Goal: Task Accomplishment & Management: Manage account settings

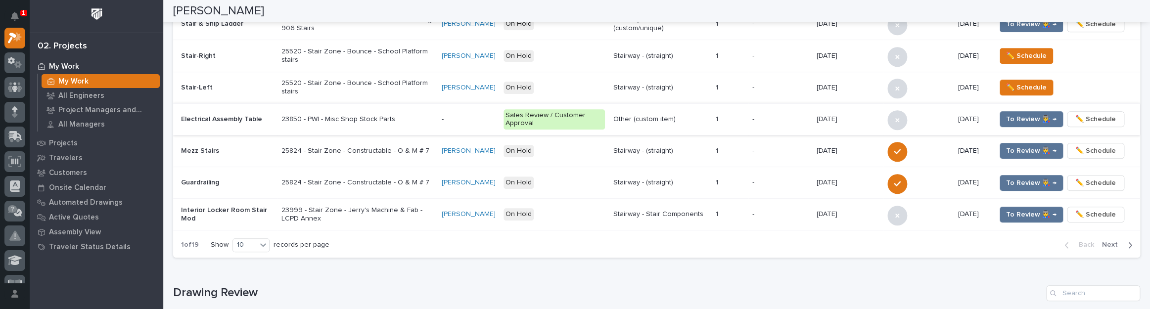
scroll to position [629, 0]
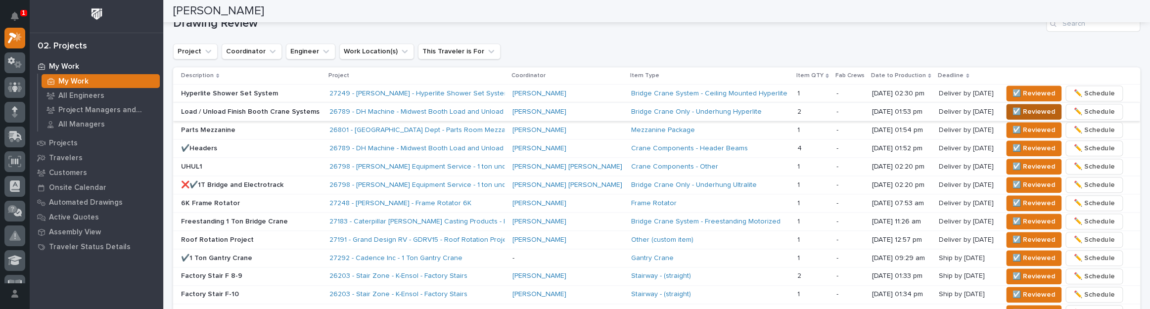
click at [1012, 106] on span "☑️ Reviewed" at bounding box center [1033, 112] width 43 height 12
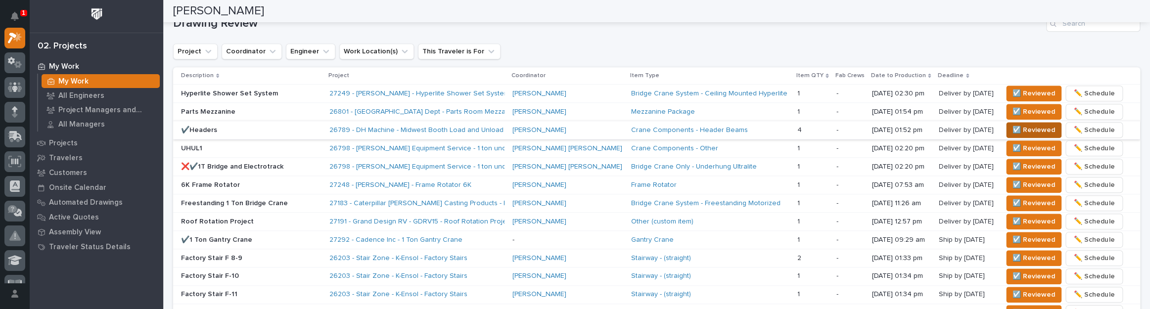
click at [1012, 124] on span "☑️ Reviewed" at bounding box center [1033, 130] width 43 height 12
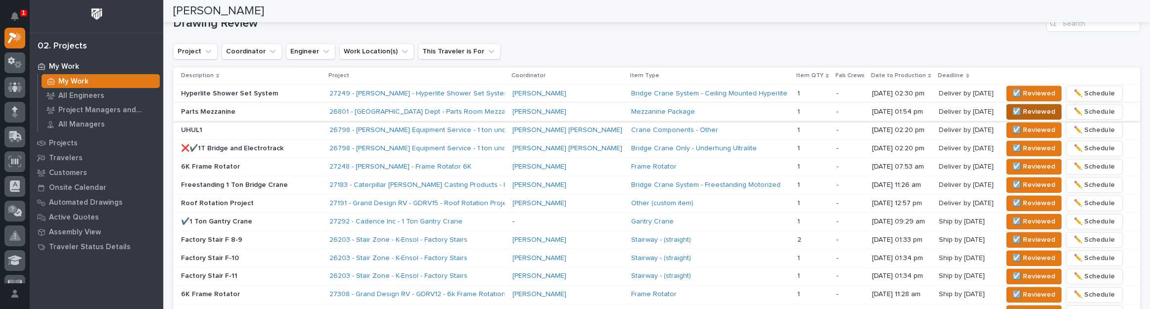
click at [1013, 110] on span "☑️ Reviewed" at bounding box center [1033, 112] width 43 height 12
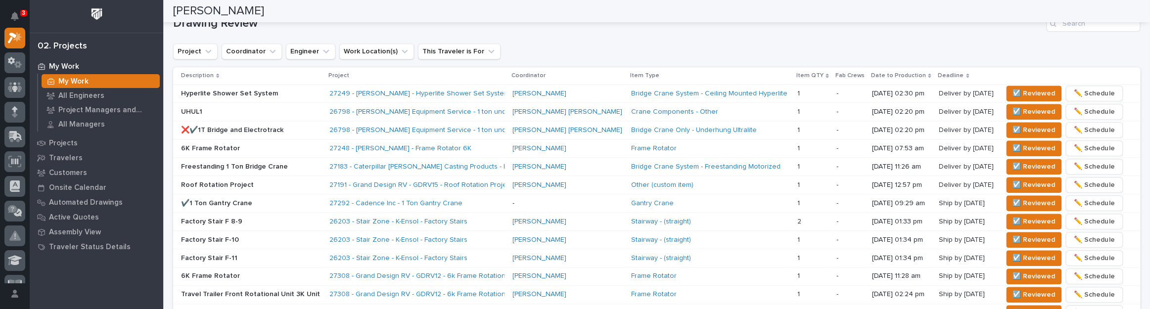
click at [26, 14] on div "3" at bounding box center [23, 13] width 7 height 6
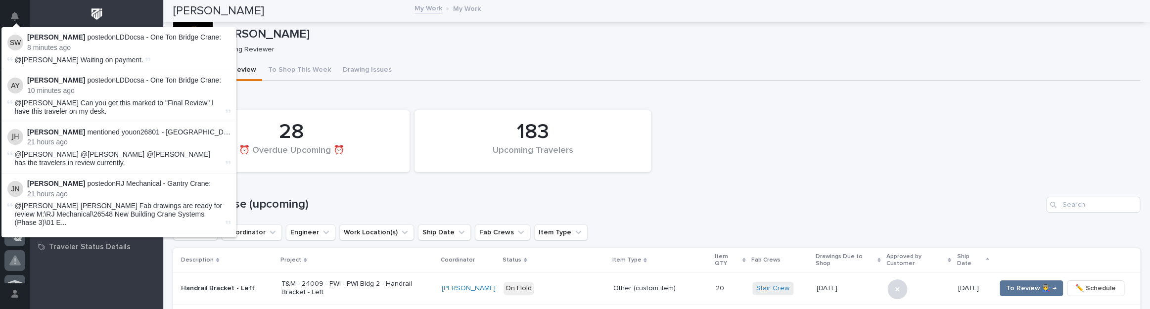
scroll to position [25, 0]
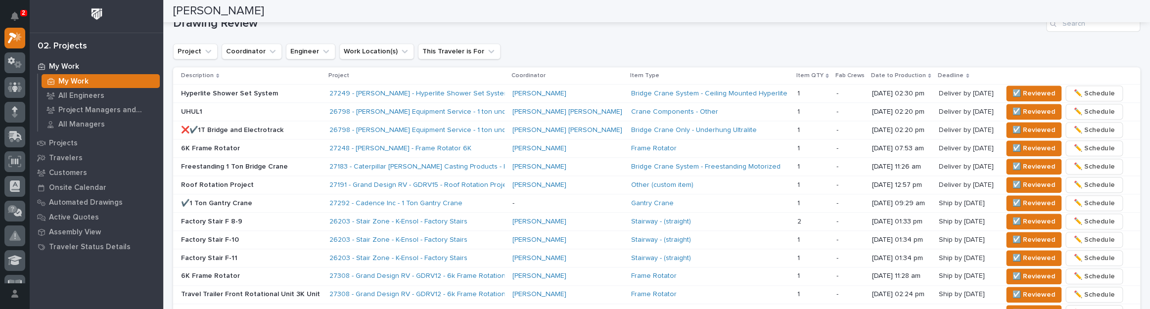
click at [541, 37] on div "Drawing Review Project Coordinator Engineer Work Location(s) This Traveler is F…" at bounding box center [656, 210] width 967 height 388
click at [232, 108] on p "UHUL1" at bounding box center [251, 112] width 140 height 8
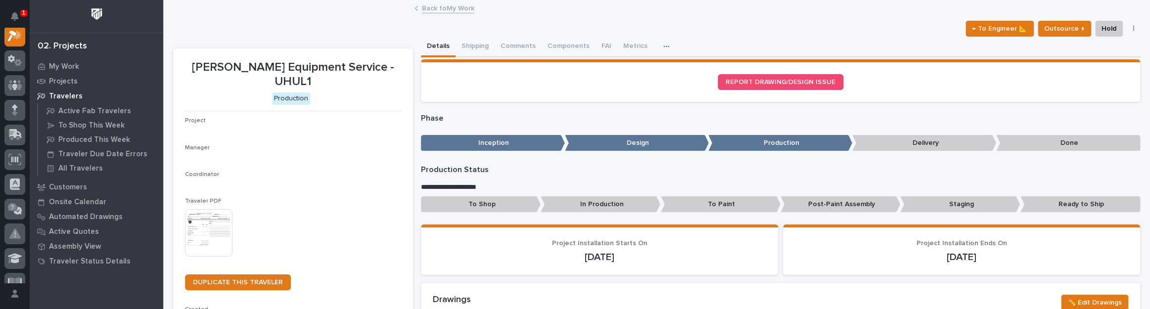
scroll to position [25, 0]
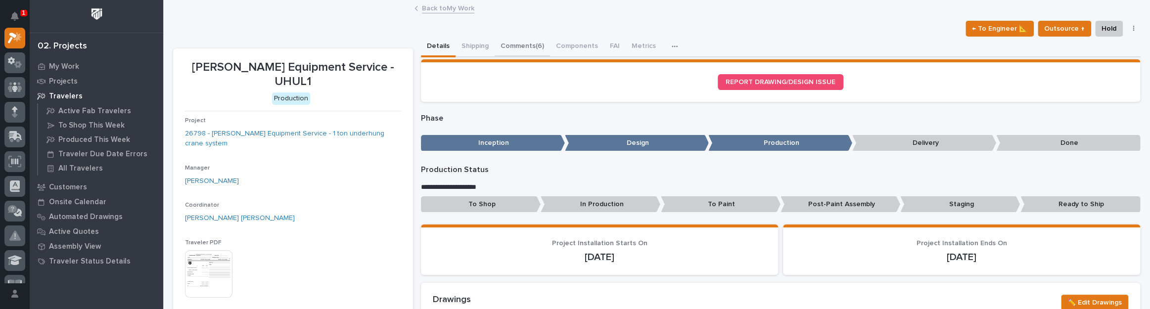
click at [506, 50] on button "Comments (6)" at bounding box center [522, 47] width 55 height 21
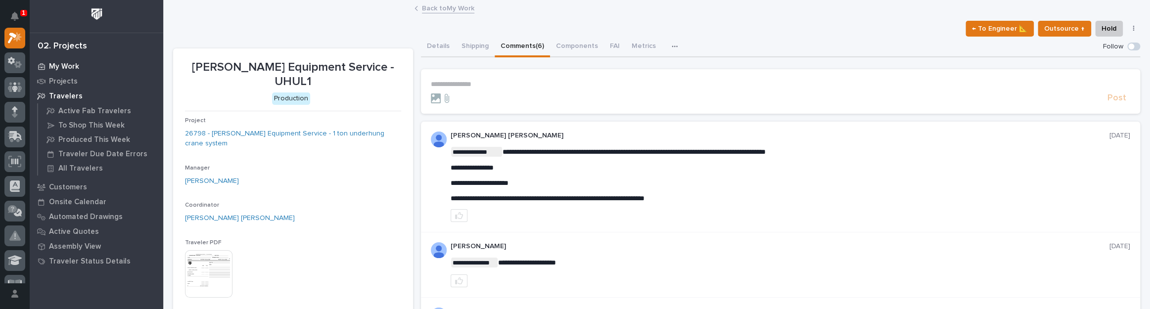
click at [77, 63] on p "My Work" at bounding box center [64, 66] width 30 height 9
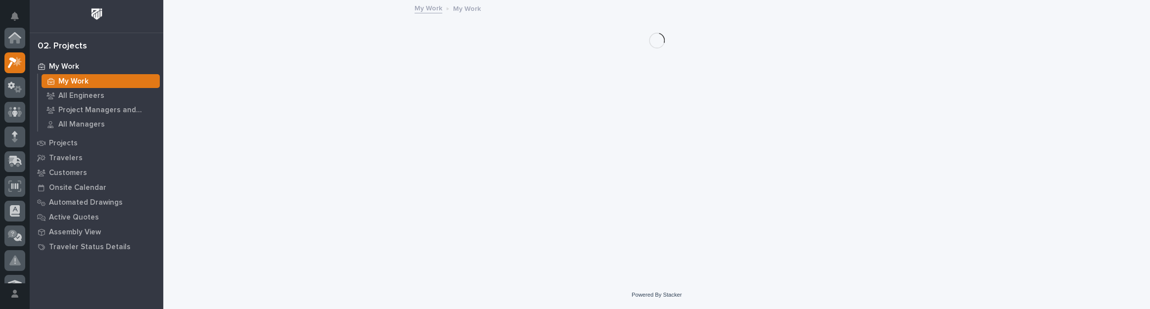
scroll to position [25, 0]
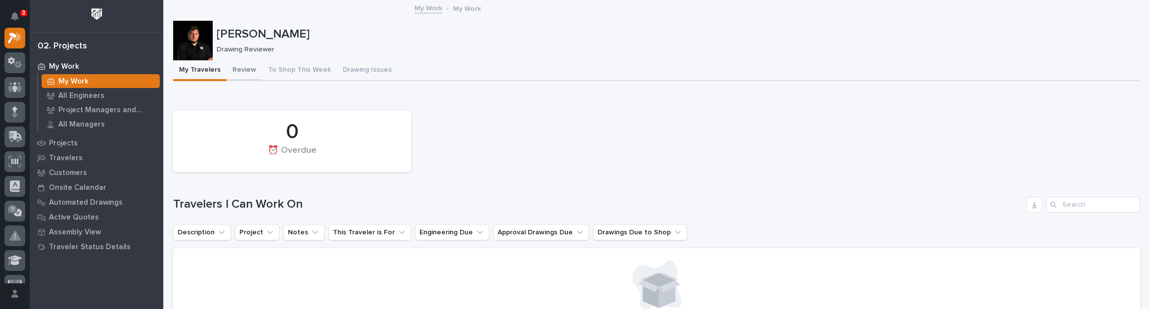
click at [249, 62] on button "Review" at bounding box center [244, 70] width 36 height 21
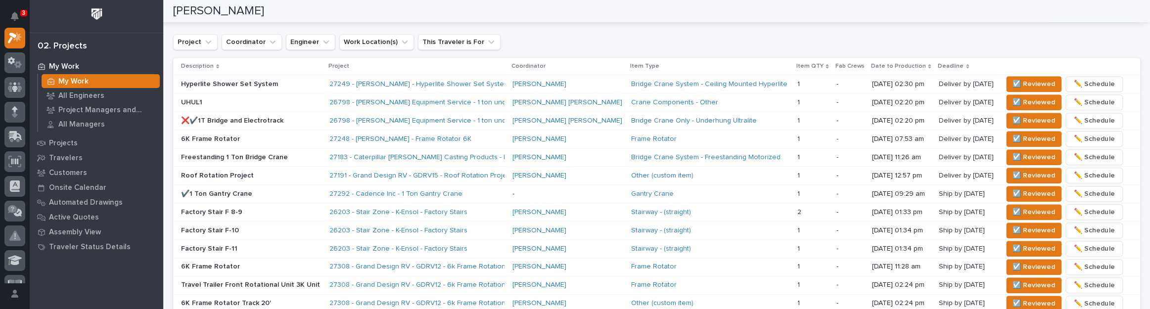
scroll to position [629, 0]
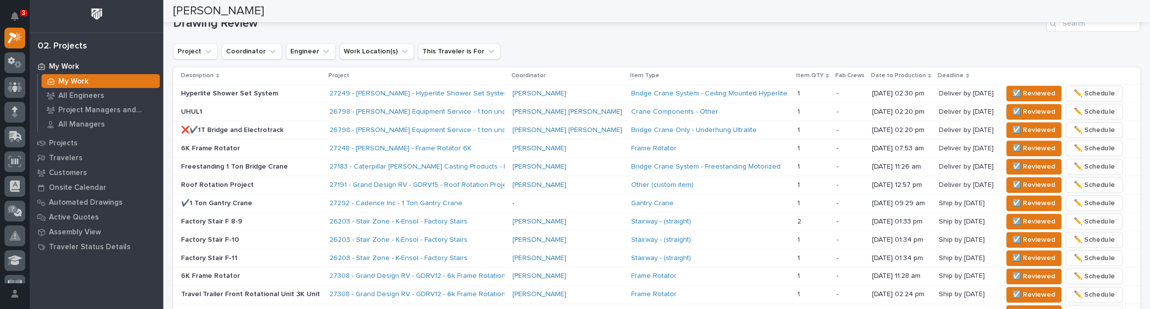
click at [299, 126] on p "❌✔️1T Bridge and Electrotrack" at bounding box center [251, 130] width 140 height 8
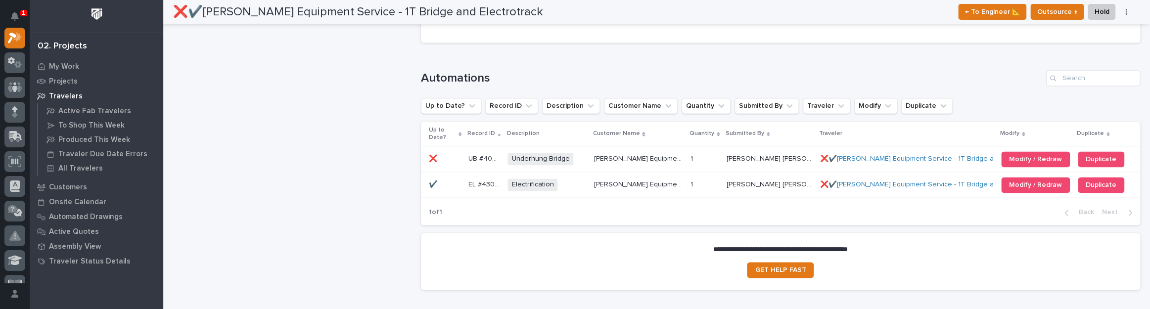
scroll to position [988, 0]
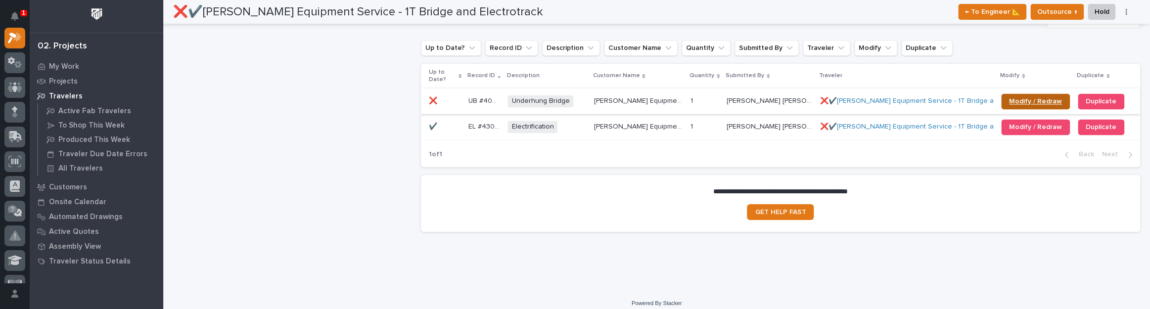
click at [1020, 98] on span "Modify / Redraw" at bounding box center [1035, 101] width 53 height 7
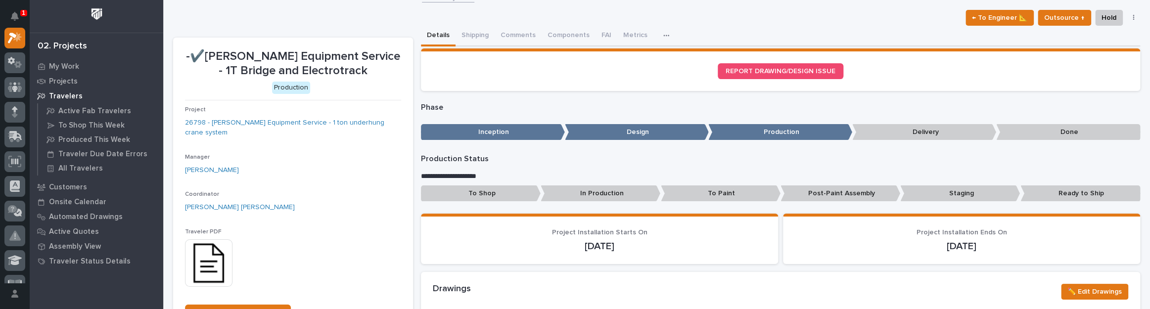
scroll to position [0, 0]
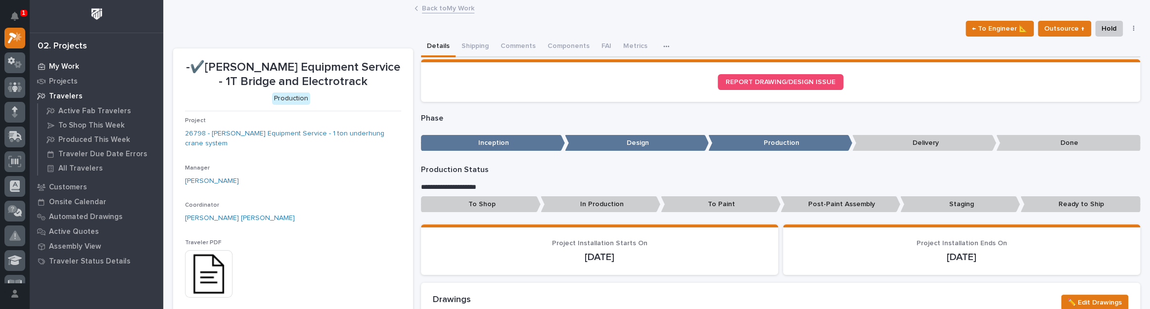
click at [72, 62] on p "My Work" at bounding box center [64, 66] width 30 height 9
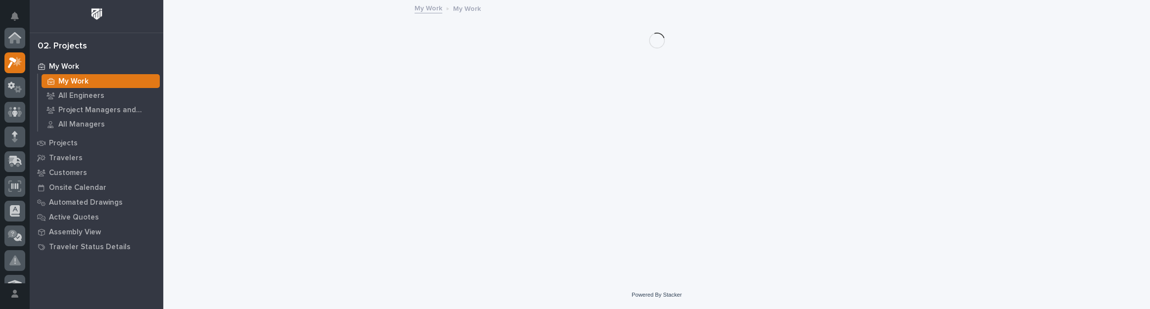
scroll to position [25, 0]
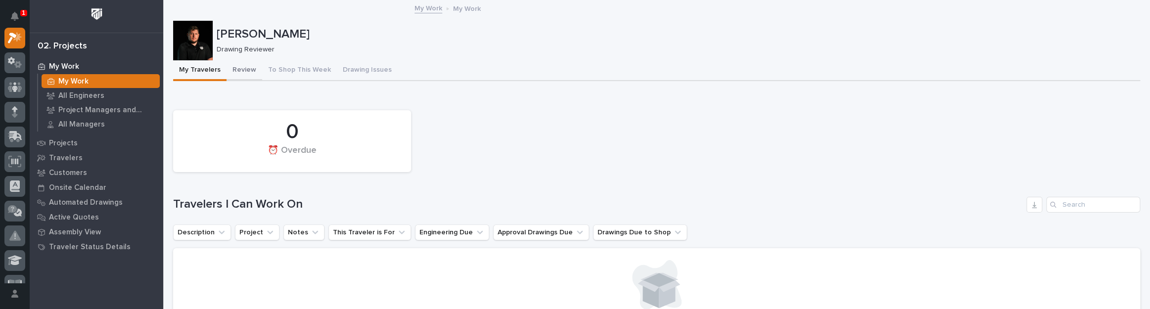
click at [242, 64] on button "Review" at bounding box center [244, 70] width 36 height 21
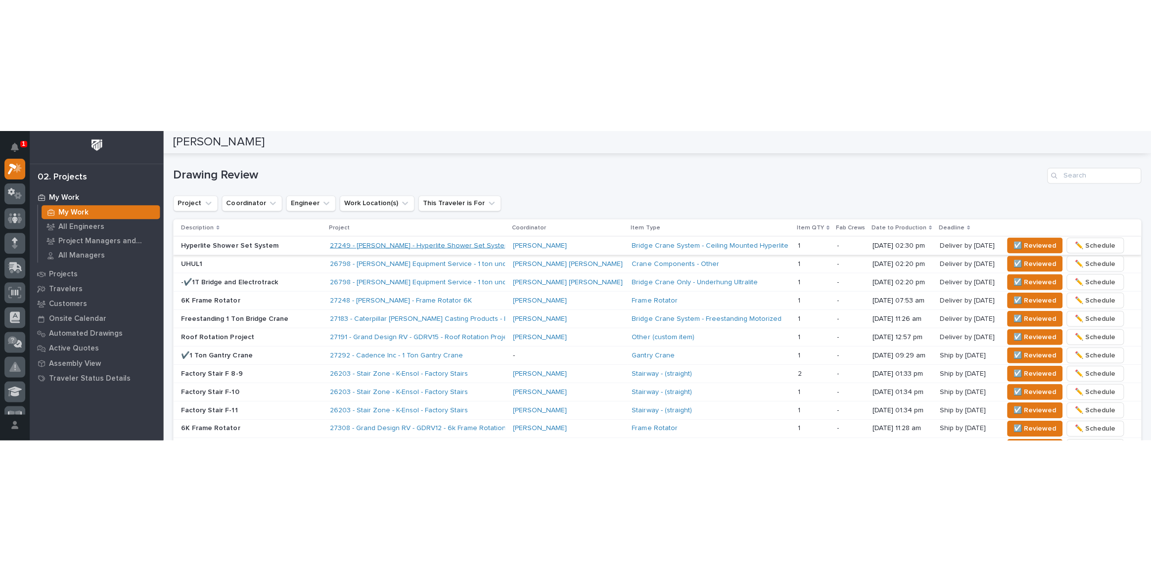
scroll to position [629, 0]
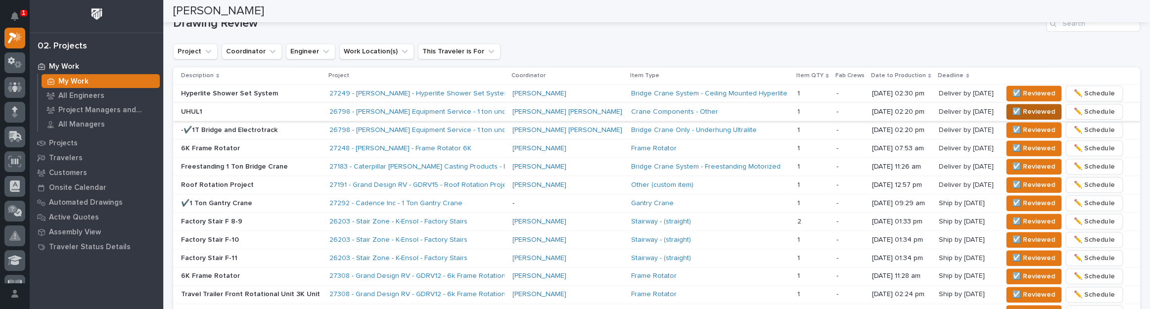
click at [1014, 113] on span "☑️ Reviewed" at bounding box center [1033, 112] width 43 height 12
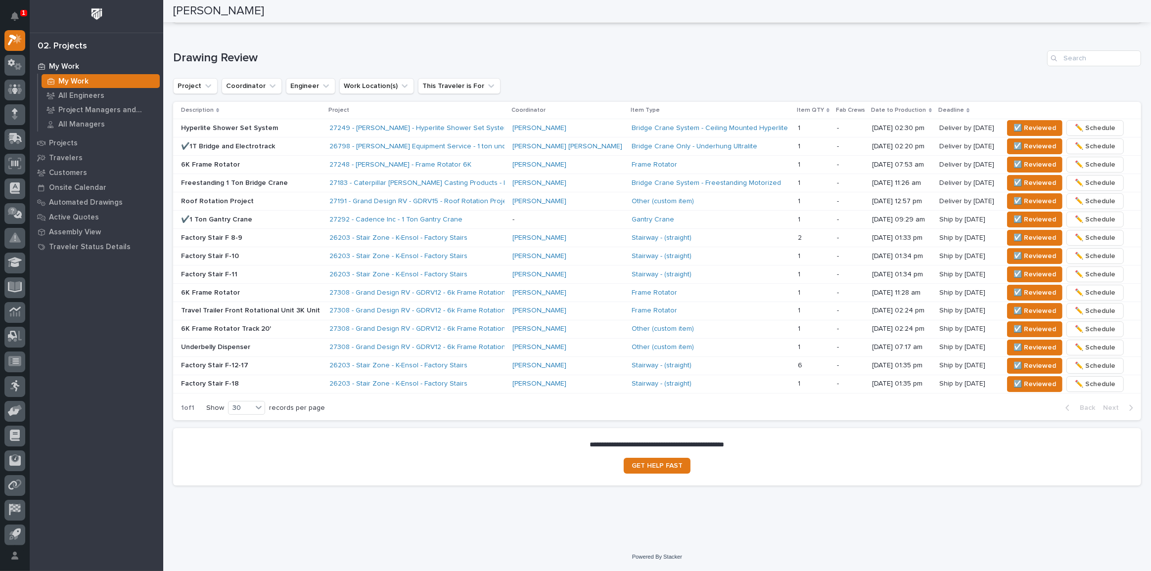
scroll to position [592, 0]
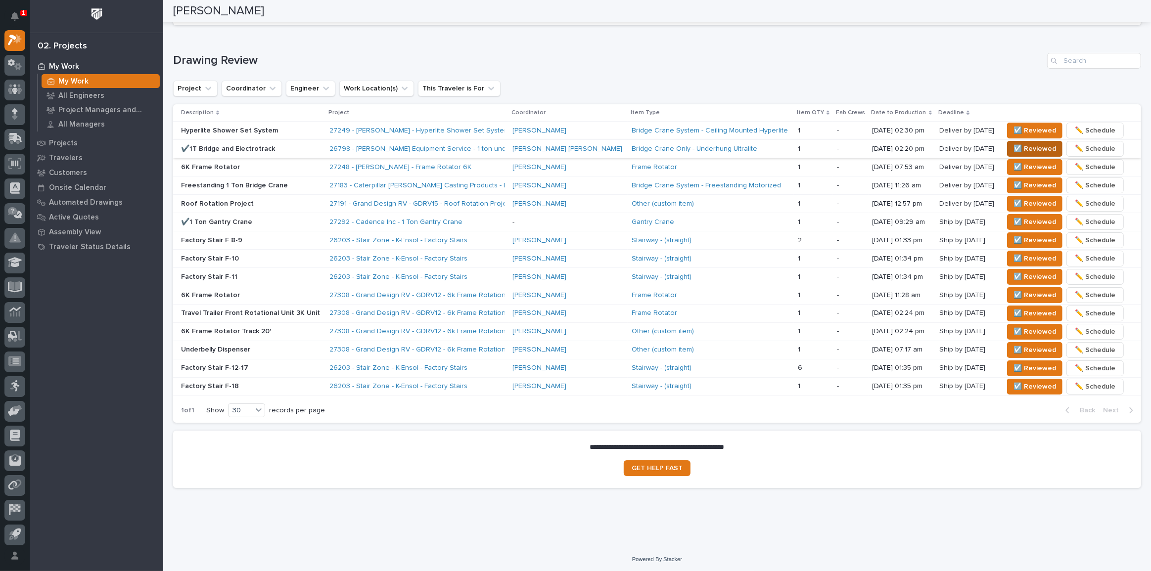
click at [1013, 143] on span "☑️ Reviewed" at bounding box center [1034, 149] width 43 height 12
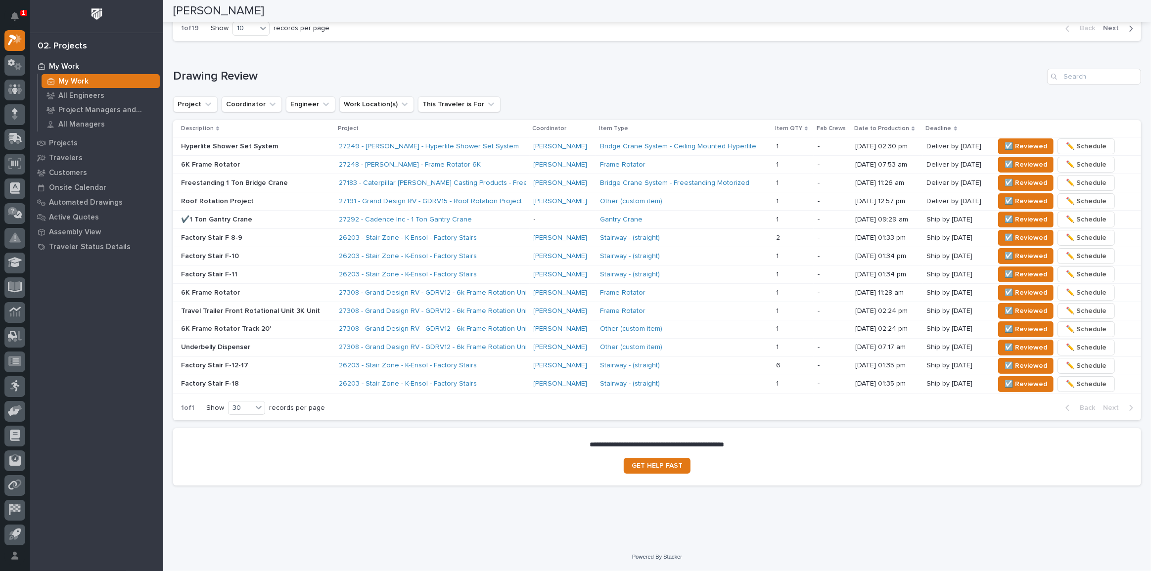
scroll to position [574, 0]
click at [23, 13] on p "1" at bounding box center [23, 12] width 3 height 7
click at [1004, 148] on span "☑️ Reviewed" at bounding box center [1025, 149] width 43 height 12
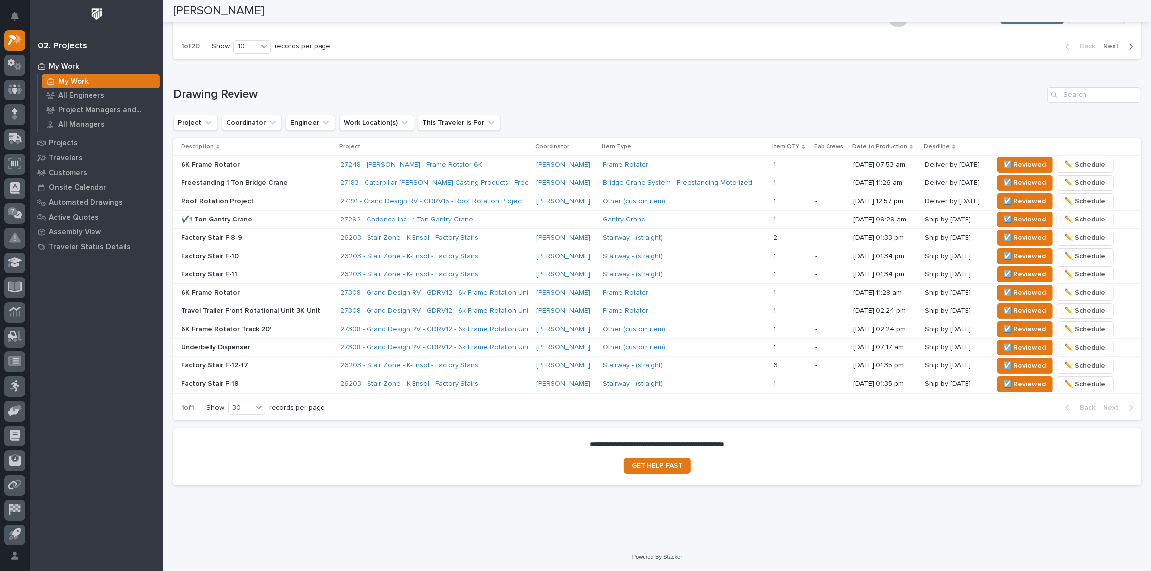
scroll to position [555, 0]
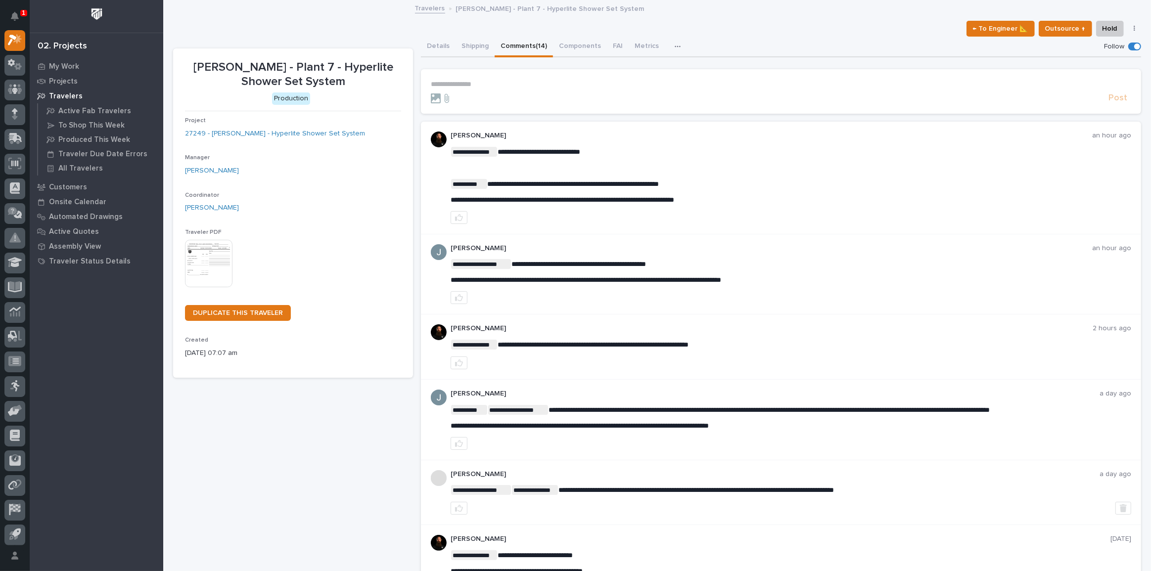
click at [457, 84] on p "**********" at bounding box center [781, 84] width 700 height 8
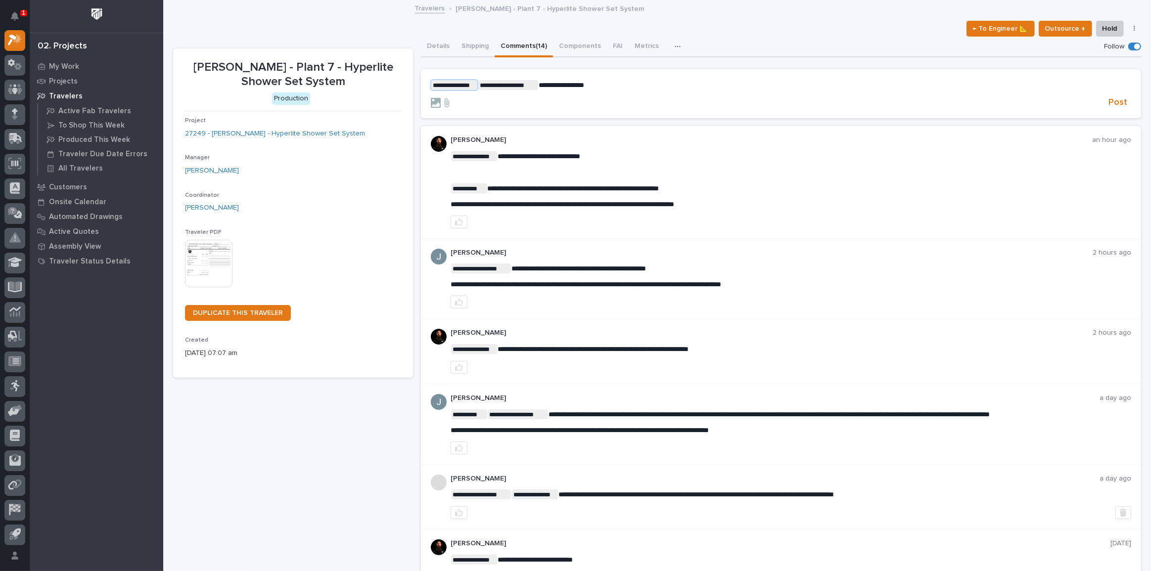
click at [457, 84] on span "**********" at bounding box center [453, 85] width 45 height 10
click at [1115, 101] on span "Post" at bounding box center [1117, 102] width 19 height 11
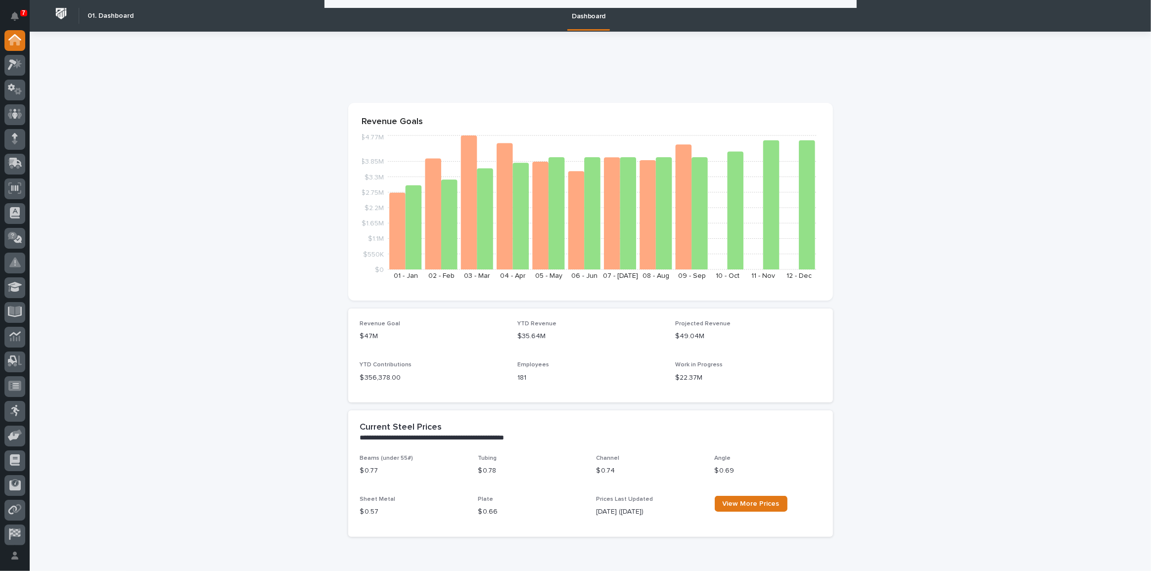
scroll to position [405, 0]
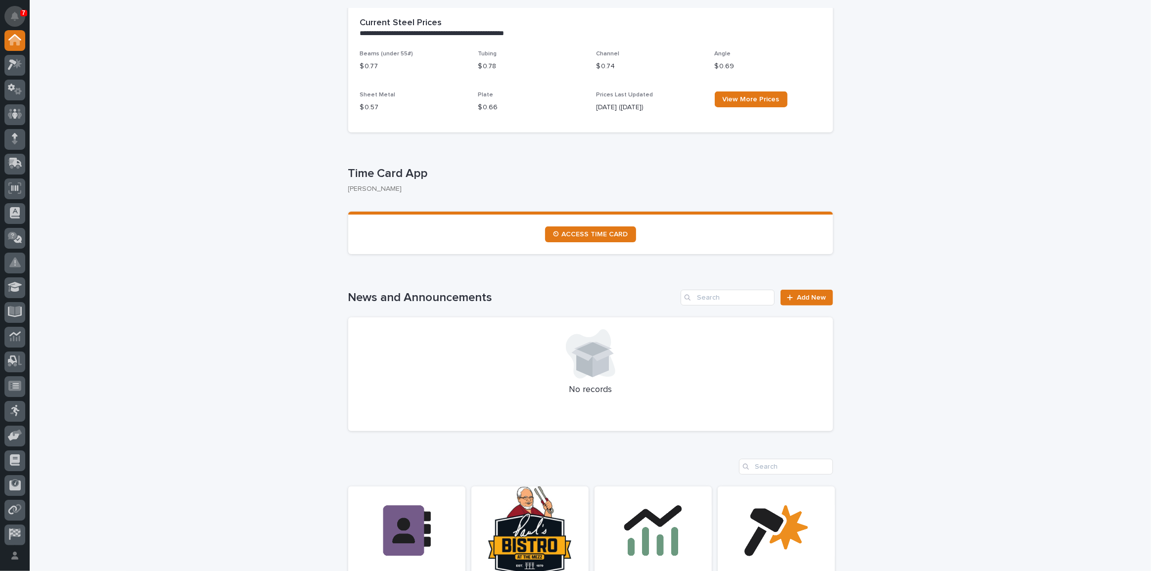
click at [18, 13] on icon "Notifications" at bounding box center [15, 16] width 8 height 9
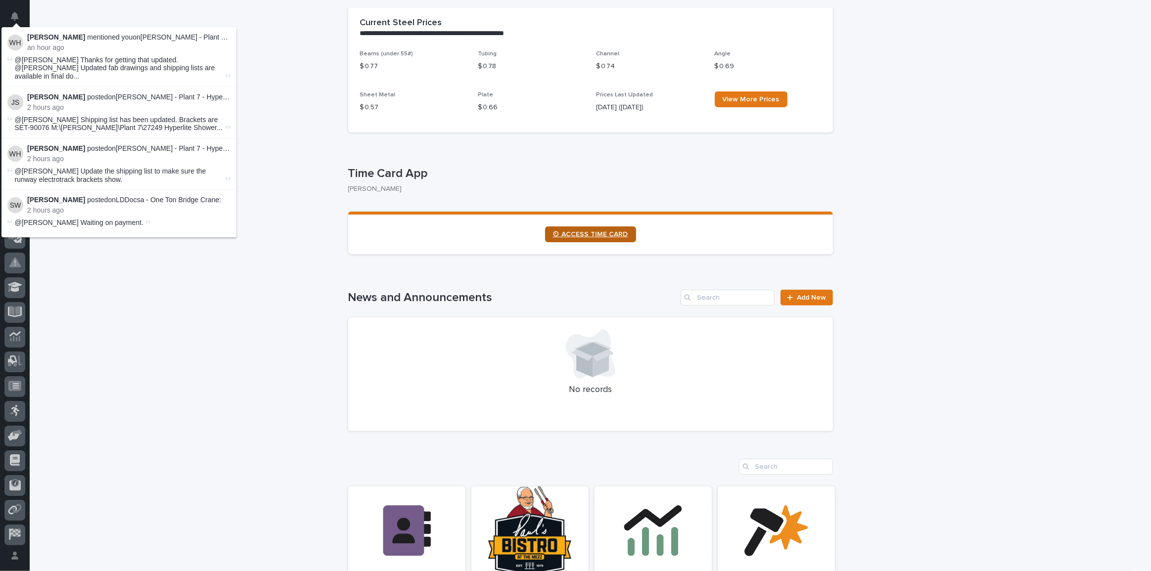
click at [602, 232] on span "⏲ ACCESS TIME CARD" at bounding box center [590, 234] width 75 height 7
